Goal: Task Accomplishment & Management: Manage account settings

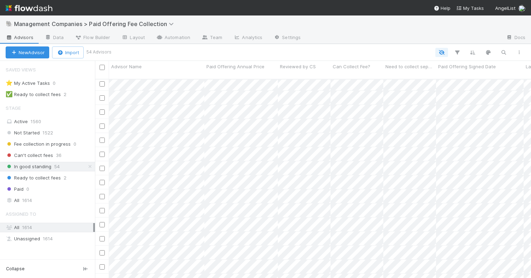
scroll to position [281, 0]
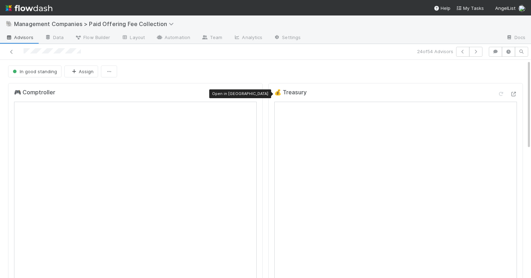
click at [253, 96] on div at bounding box center [253, 93] width 7 height 7
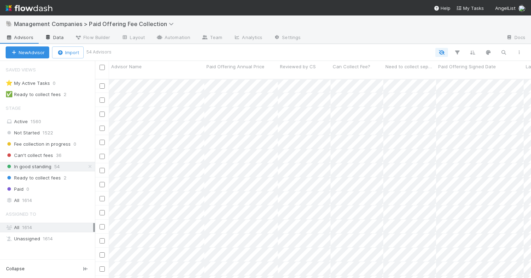
scroll to position [269, 0]
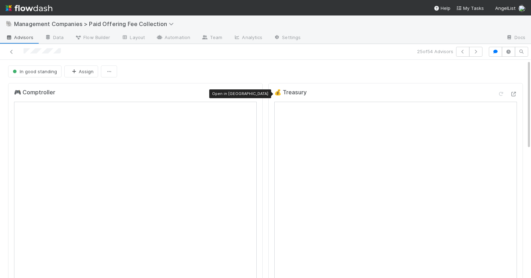
click at [252, 93] on icon at bounding box center [253, 94] width 7 height 5
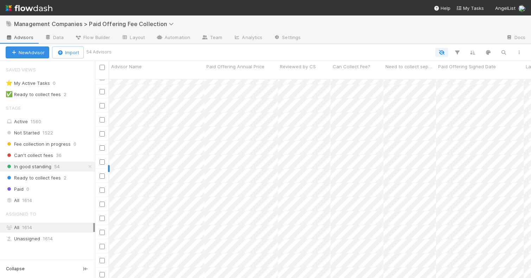
scroll to position [296, 0]
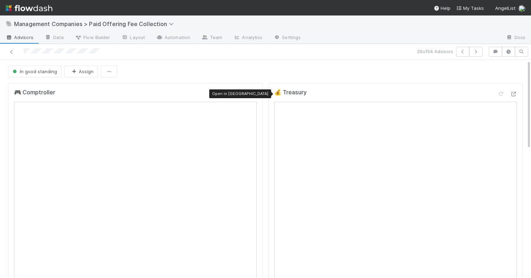
click at [253, 94] on icon at bounding box center [253, 94] width 7 height 5
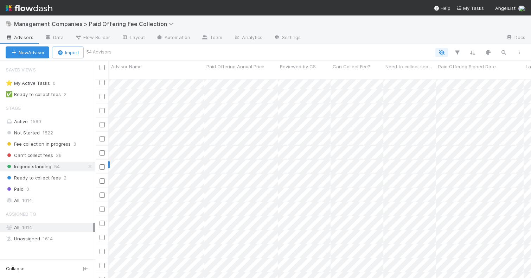
scroll to position [290, 0]
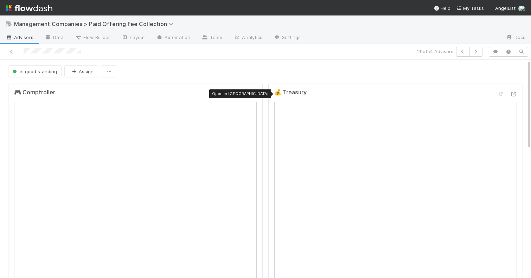
click at [252, 97] on div at bounding box center [253, 93] width 7 height 7
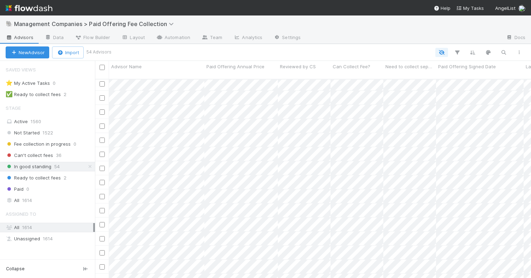
scroll to position [313, 0]
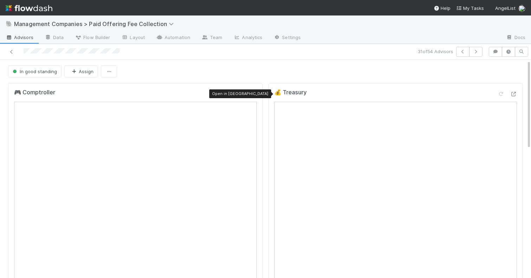
click at [252, 95] on icon at bounding box center [253, 94] width 7 height 5
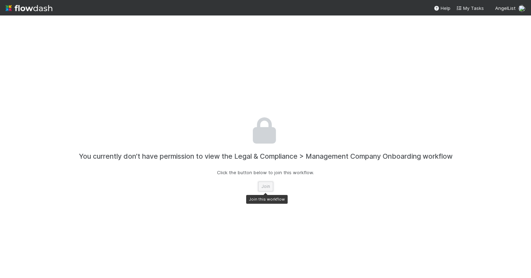
click at [266, 188] on button "Join" at bounding box center [265, 187] width 15 height 10
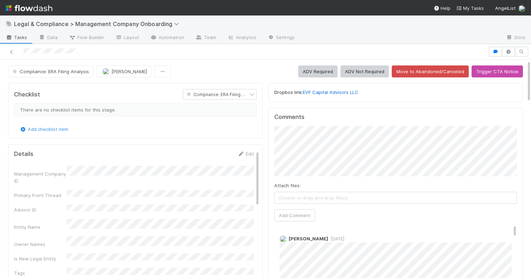
click at [368, 31] on div "🐘 Legal & Compliance > Management Company Onboarding" at bounding box center [265, 23] width 531 height 17
click at [288, 35] on link "Settings" at bounding box center [281, 37] width 38 height 11
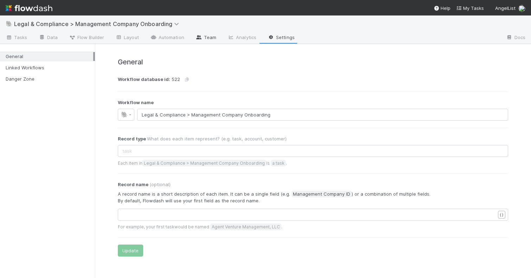
click at [206, 40] on link "Team" at bounding box center [206, 37] width 32 height 11
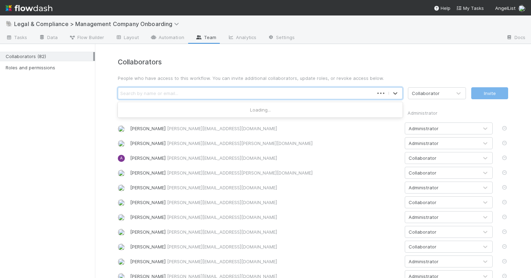
click at [186, 93] on div "Search by name or email..." at bounding box center [246, 93] width 256 height 11
type input "gina choi"
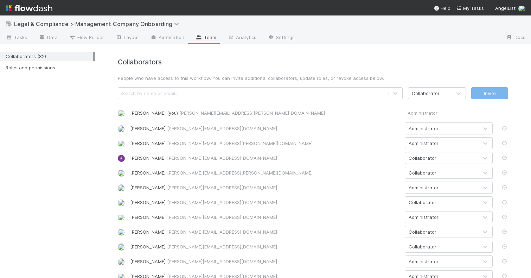
click at [270, 92] on div "Search by name or email..." at bounding box center [253, 93] width 270 height 11
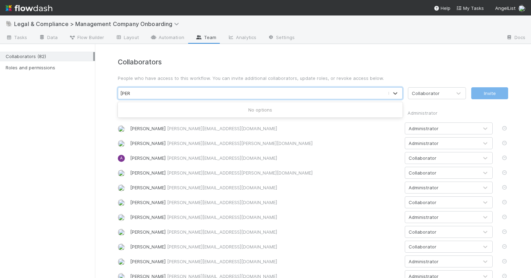
type input "gina."
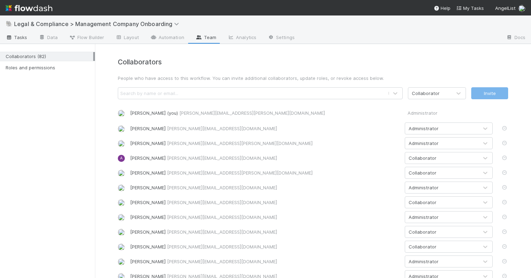
click at [18, 36] on span "Tasks" at bounding box center [17, 37] width 22 height 7
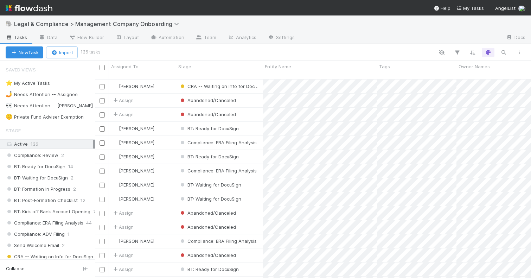
scroll to position [204, 436]
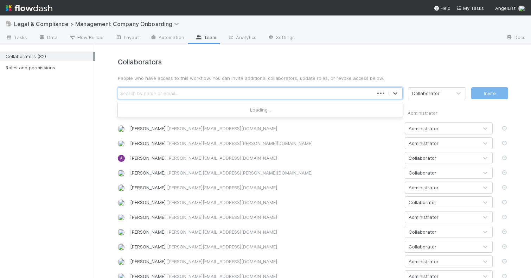
click at [193, 96] on div "Search by name or email..." at bounding box center [246, 93] width 256 height 11
type input "gina"
click at [435, 92] on div "Collaborator" at bounding box center [426, 93] width 28 height 7
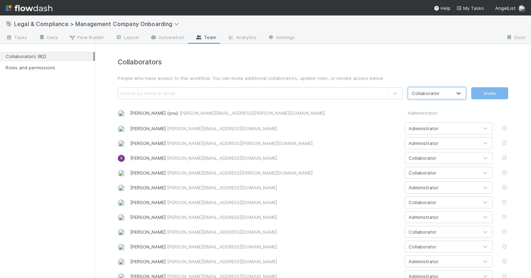
click at [435, 92] on div "Collaborator" at bounding box center [426, 93] width 28 height 7
click at [344, 95] on div "Search by name or email..." at bounding box center [253, 93] width 270 height 11
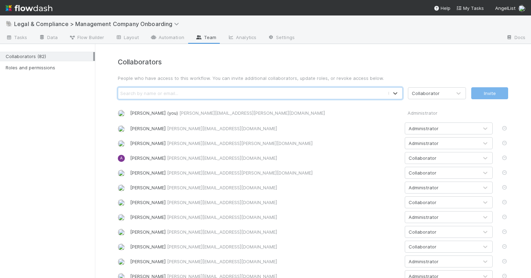
click at [255, 96] on div "Search by name or email..." at bounding box center [253, 93] width 270 height 11
paste input "gina.choi@angellist.com"
type input "gina.choi@angellist.com"
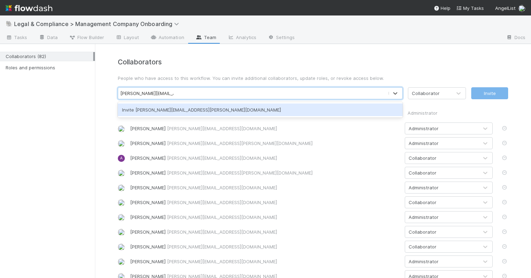
click at [170, 109] on div "Invite gina.choi@angellist.com" at bounding box center [260, 109] width 285 height 13
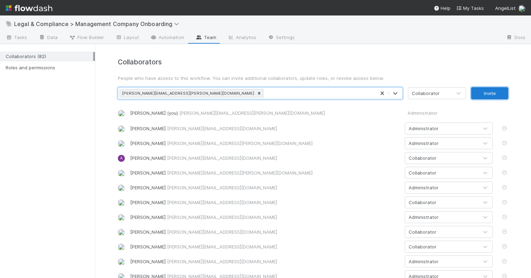
click at [488, 96] on button "Invite" at bounding box center [489, 93] width 37 height 12
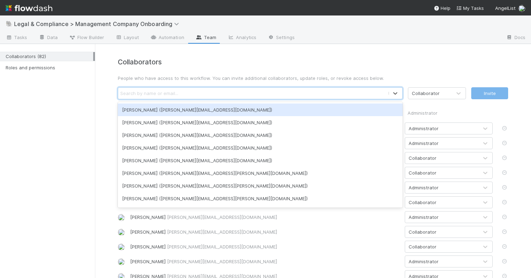
click at [154, 95] on div "Search by name or email..." at bounding box center [149, 93] width 58 height 7
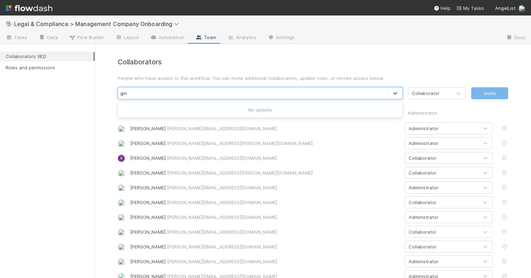
type input "gina"
click at [21, 39] on span "Tasks" at bounding box center [17, 37] width 22 height 7
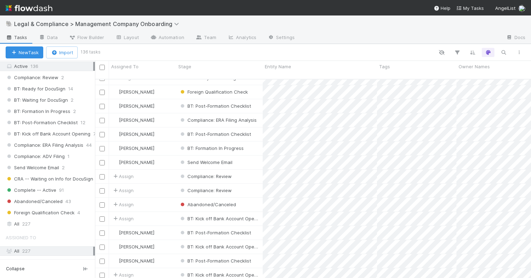
scroll to position [85, 0]
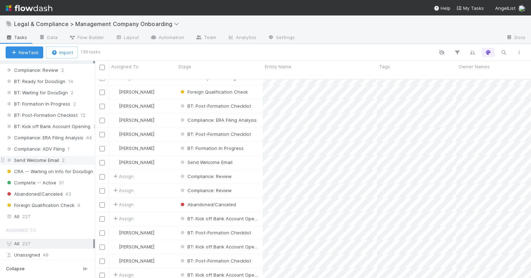
click at [36, 161] on span "Send Welcome Email" at bounding box center [32, 160] width 53 height 9
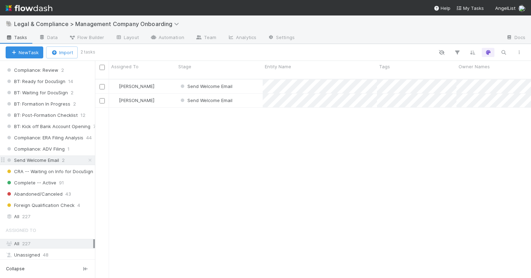
scroll to position [204, 436]
click at [33, 182] on span "Complete -- Active" at bounding box center [31, 182] width 51 height 9
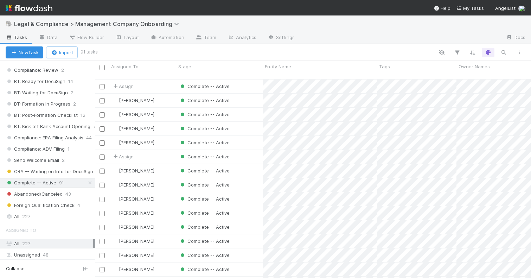
scroll to position [204, 436]
click at [158, 96] on div "Emma Kioko" at bounding box center [142, 101] width 67 height 14
